Goal: Navigation & Orientation: Find specific page/section

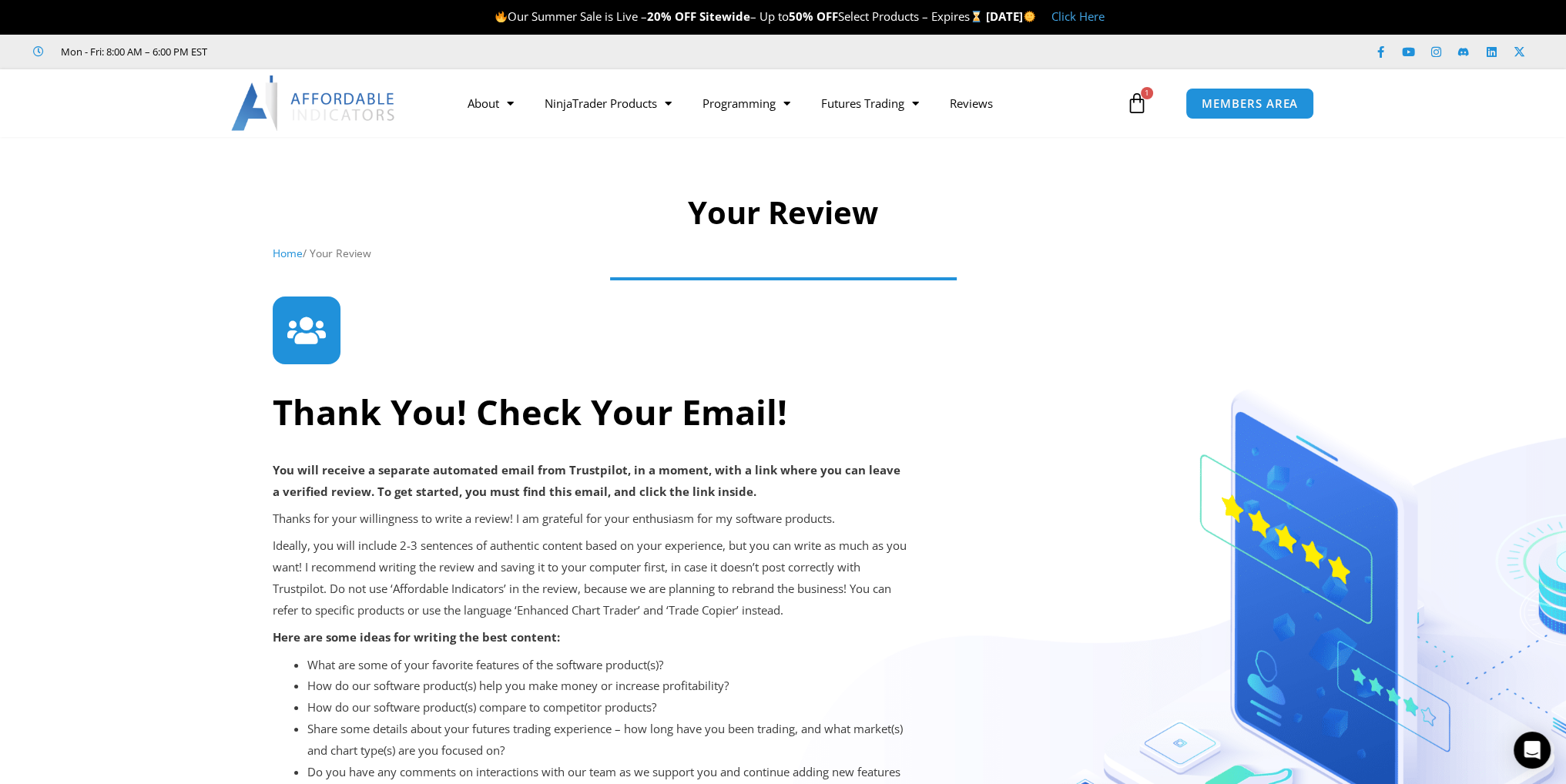
click at [1137, 100] on icon at bounding box center [1137, 103] width 22 height 22
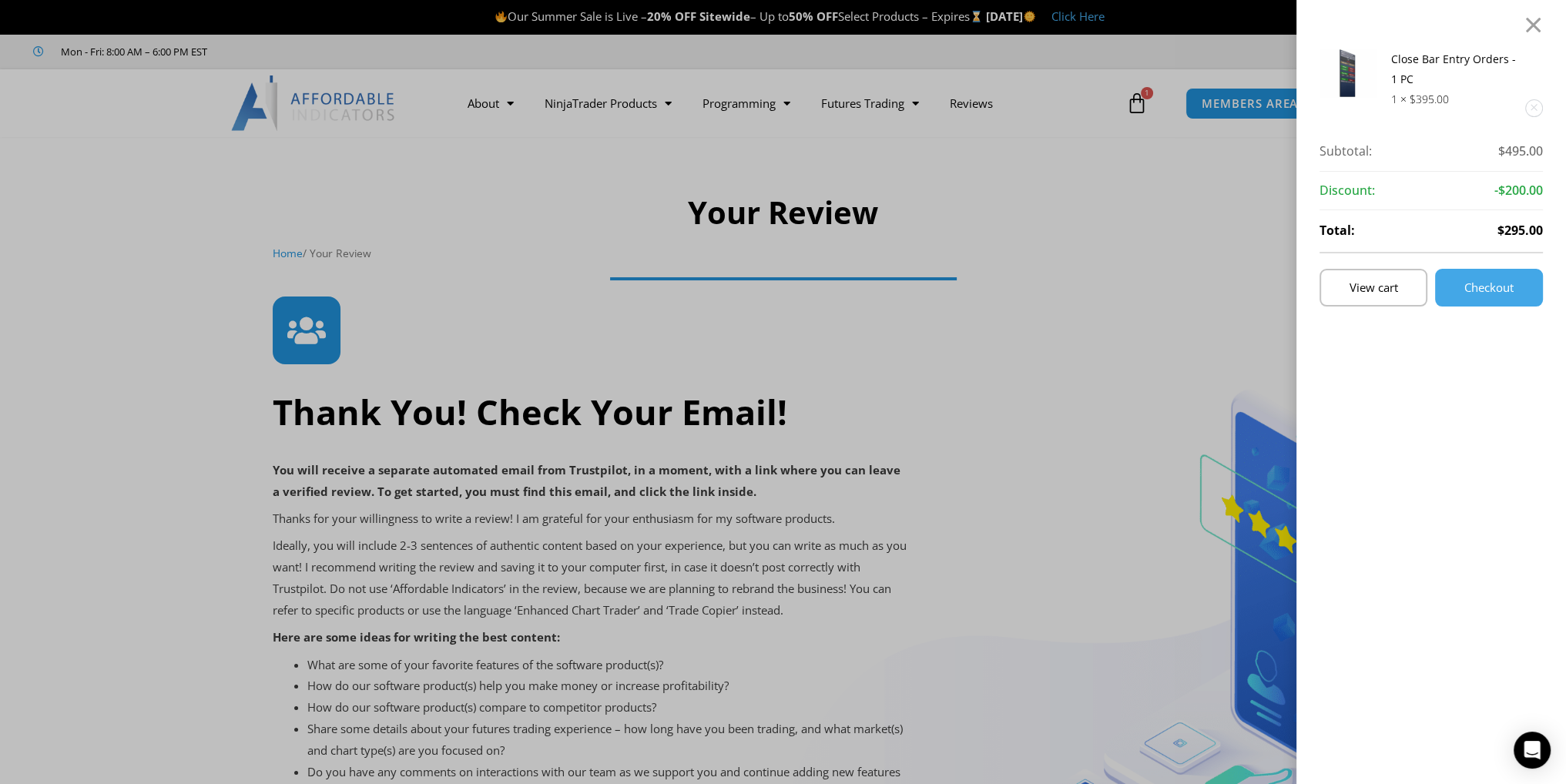
click at [1137, 100] on div "Close Bar Entry Orders - 1 PC 1 × $ 395.00 Subtotal: $ 495.00 Subtotal: $495.00…" at bounding box center [783, 392] width 1566 height 784
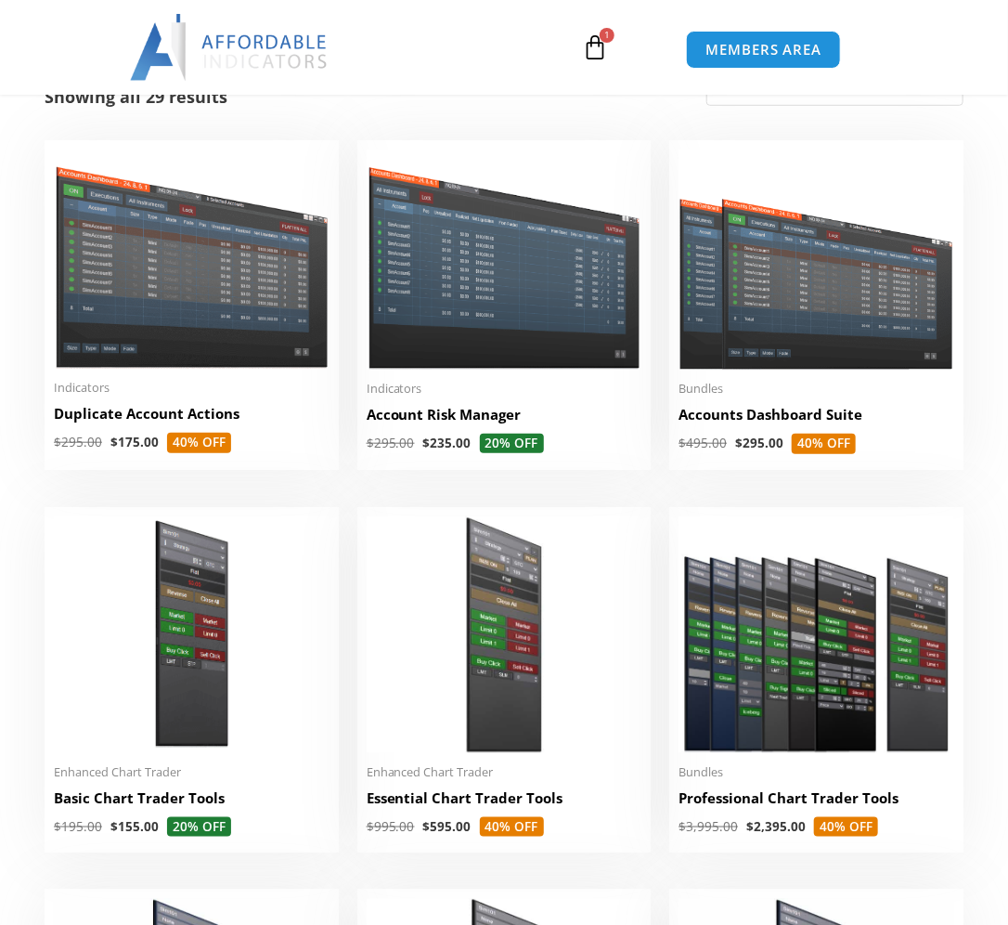
scroll to position [464, 0]
